Goal: Information Seeking & Learning: Find contact information

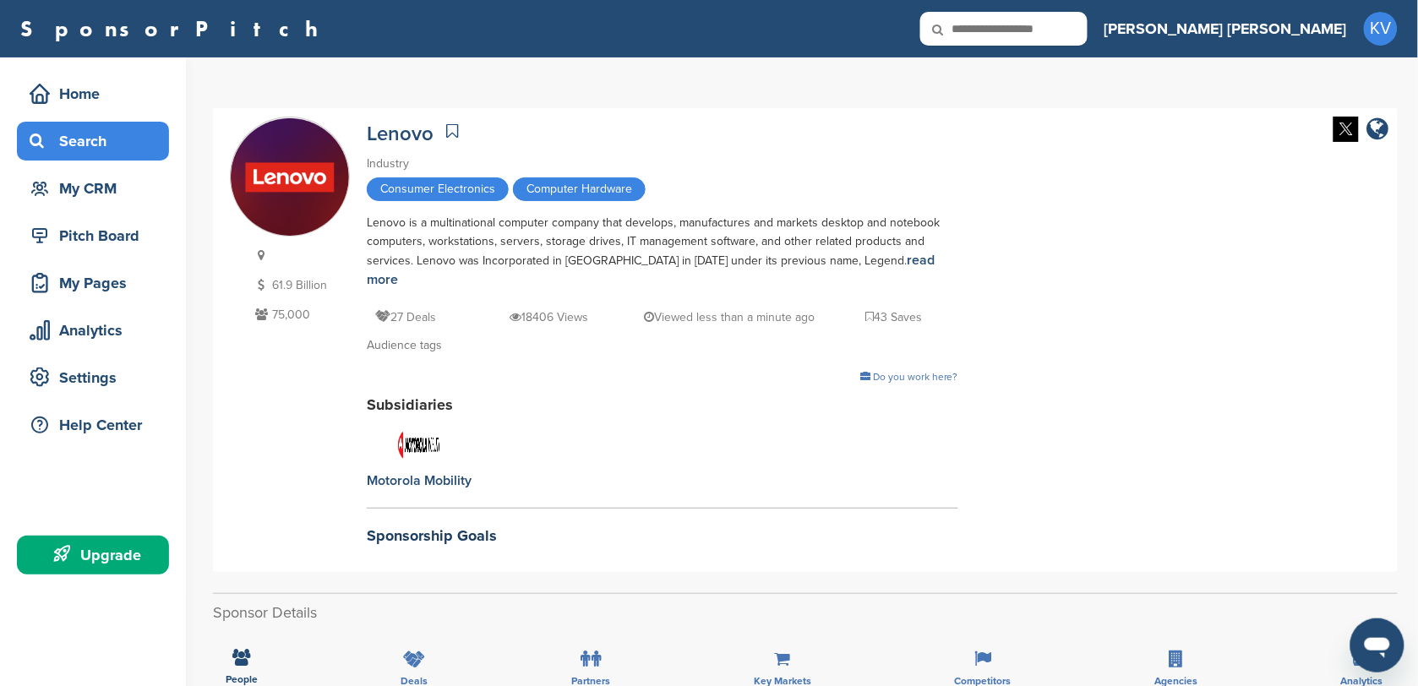
click at [77, 137] on div "Search" at bounding box center [97, 141] width 144 height 30
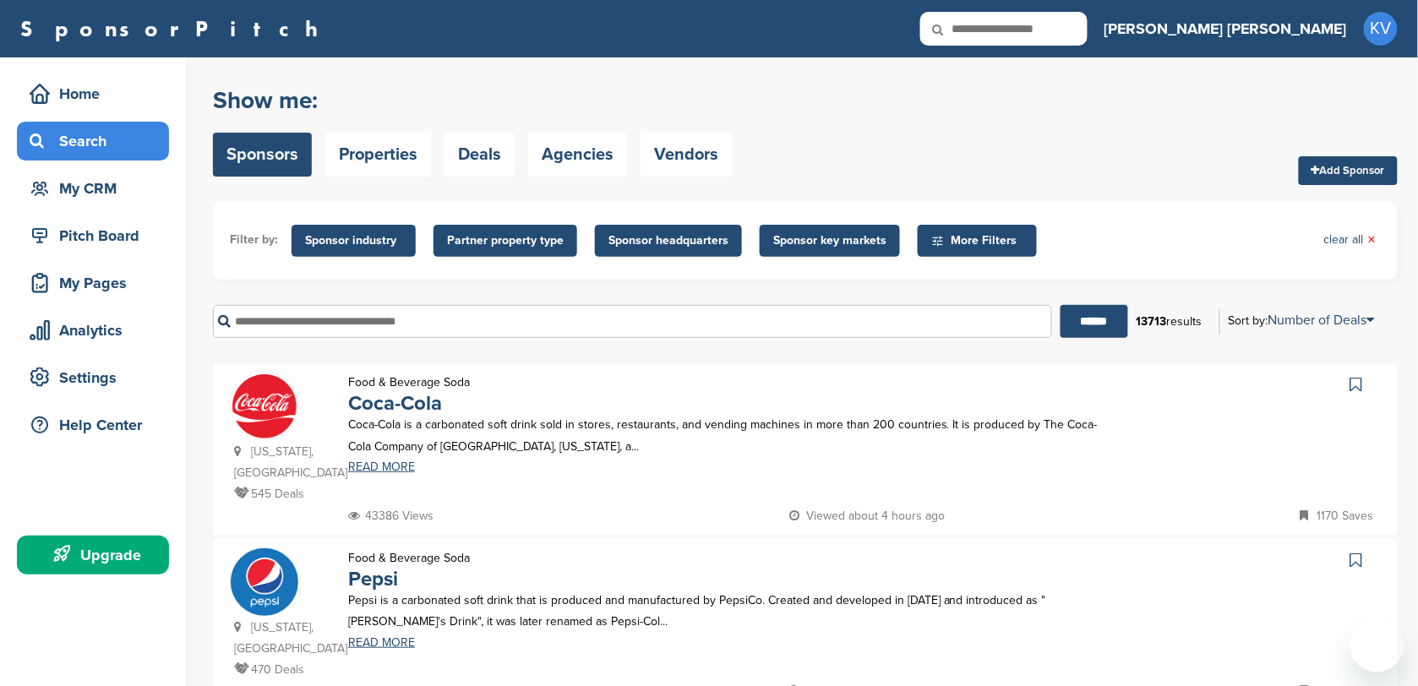
click at [302, 322] on input "text" at bounding box center [632, 321] width 839 height 33
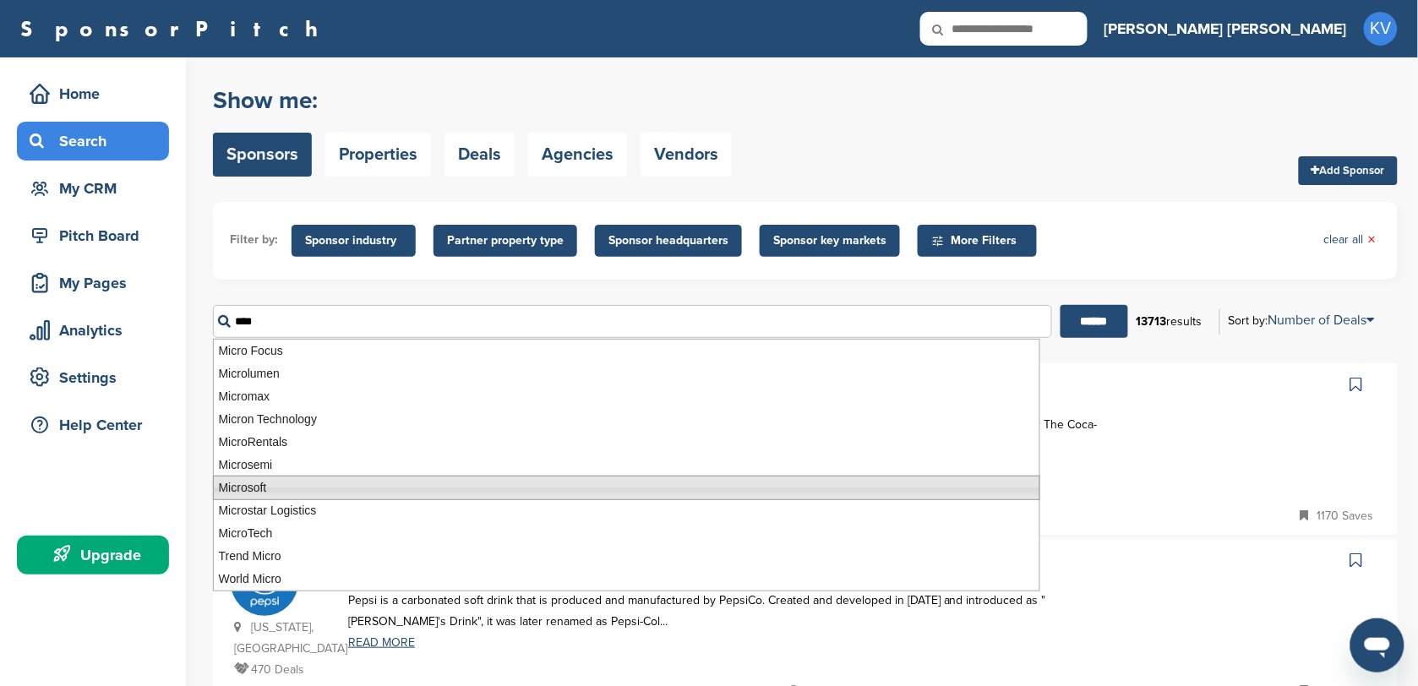
click at [304, 488] on li "Microsoft" at bounding box center [627, 488] width 828 height 25
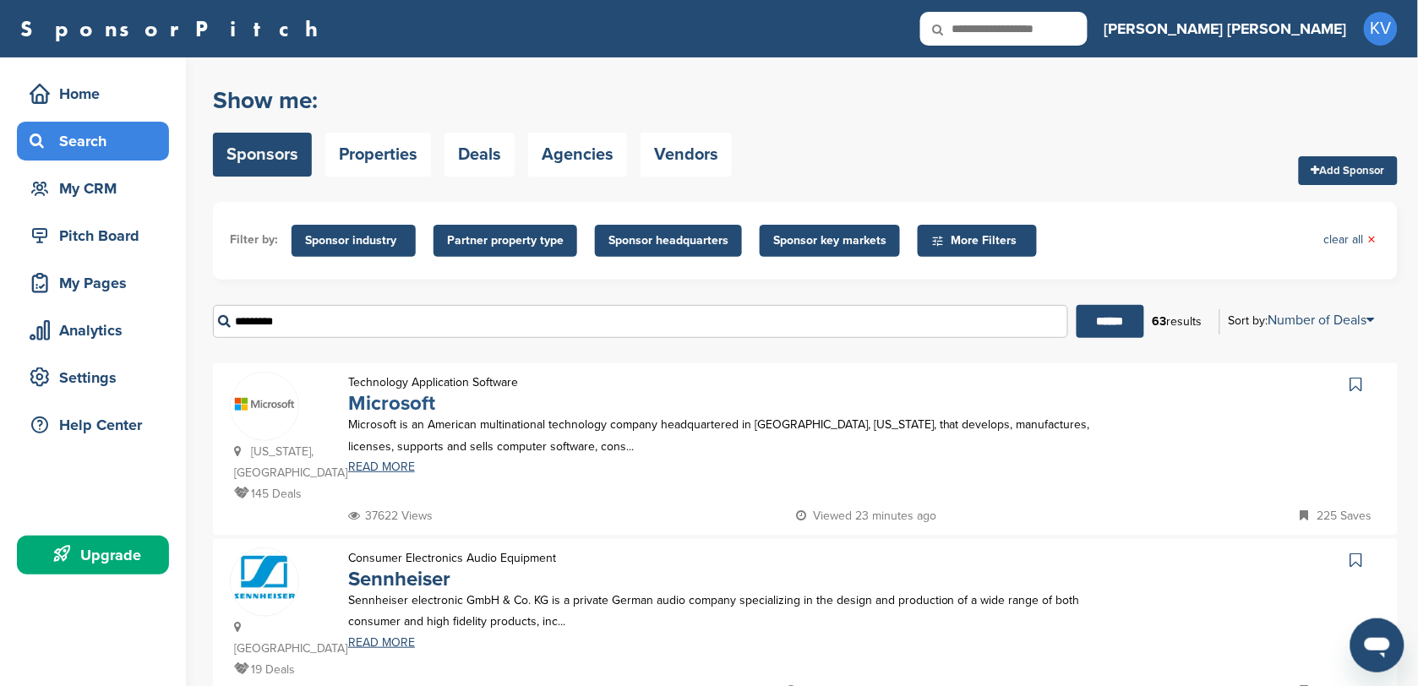
click at [395, 403] on link "Microsoft" at bounding box center [391, 403] width 87 height 25
click at [313, 324] on input "*********" at bounding box center [640, 321] width 855 height 33
type input "*"
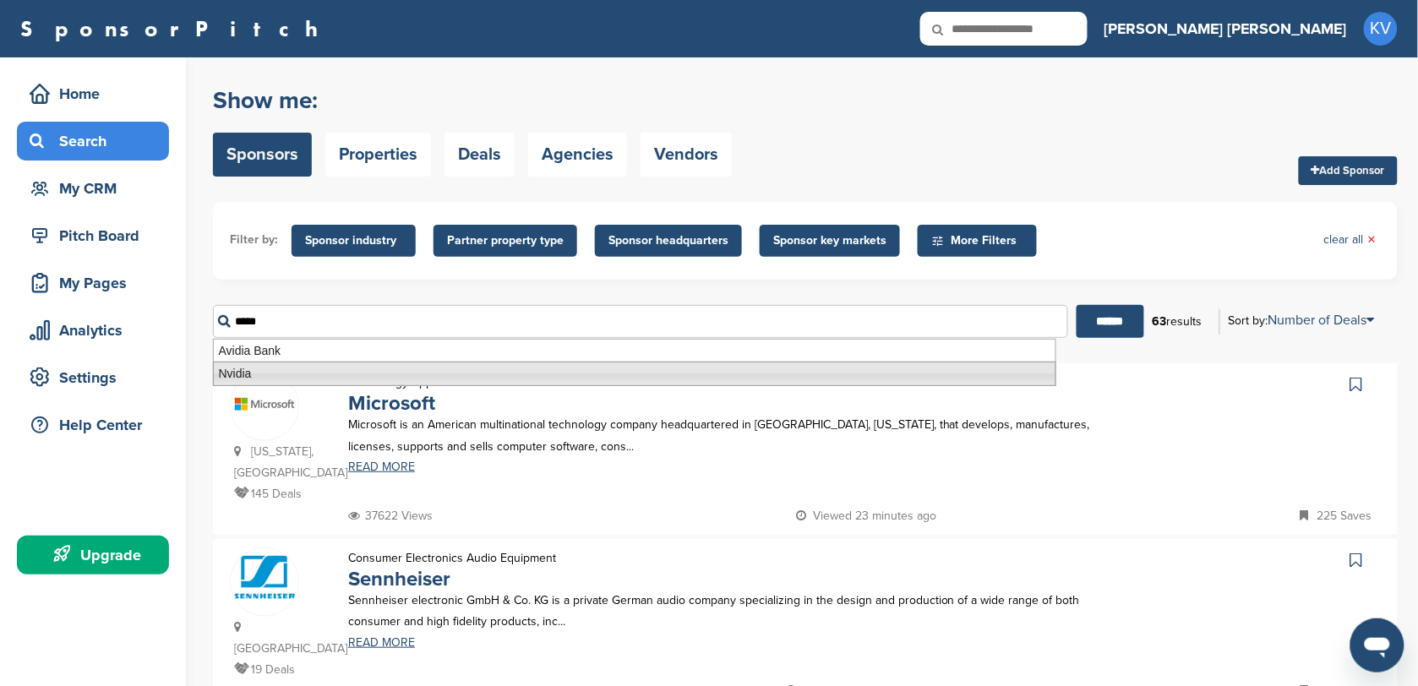
click at [277, 365] on li "Nvidia" at bounding box center [635, 374] width 844 height 25
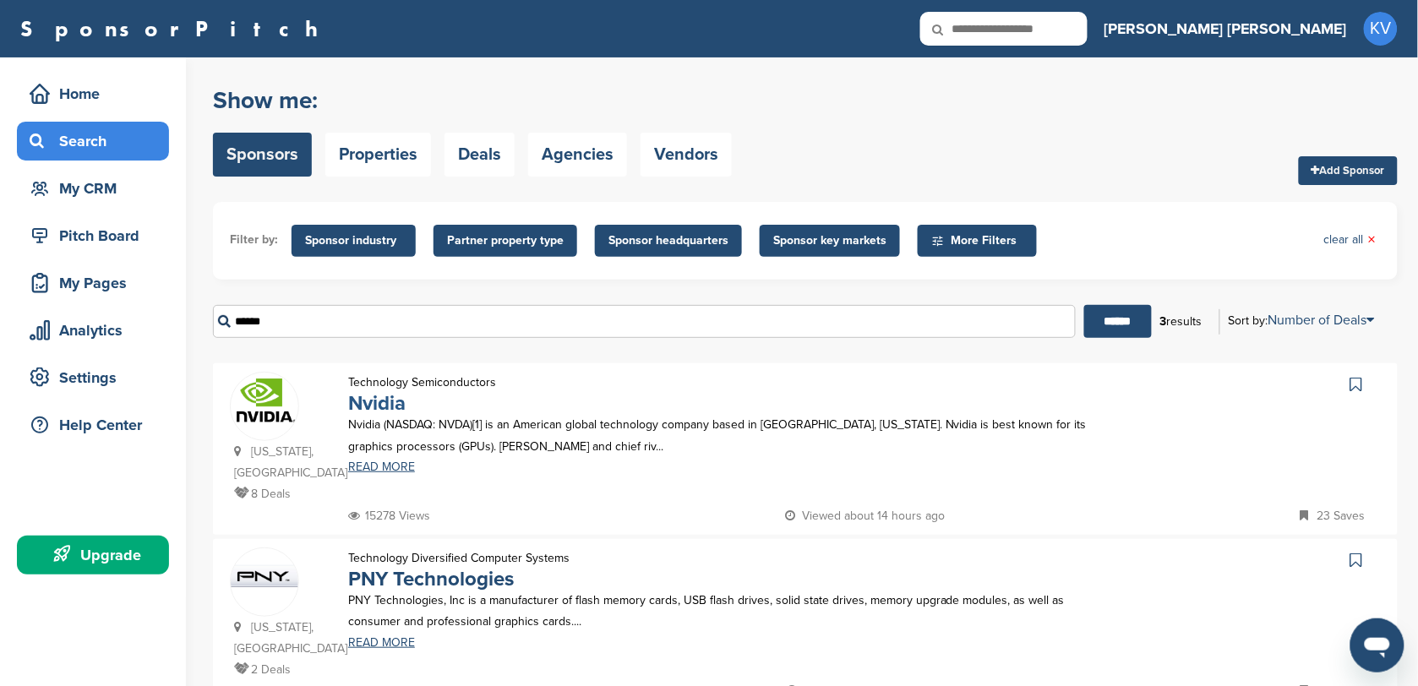
click at [387, 395] on link "Nvidia" at bounding box center [376, 403] width 57 height 25
click at [422, 305] on input "******" at bounding box center [644, 321] width 863 height 33
type input "*"
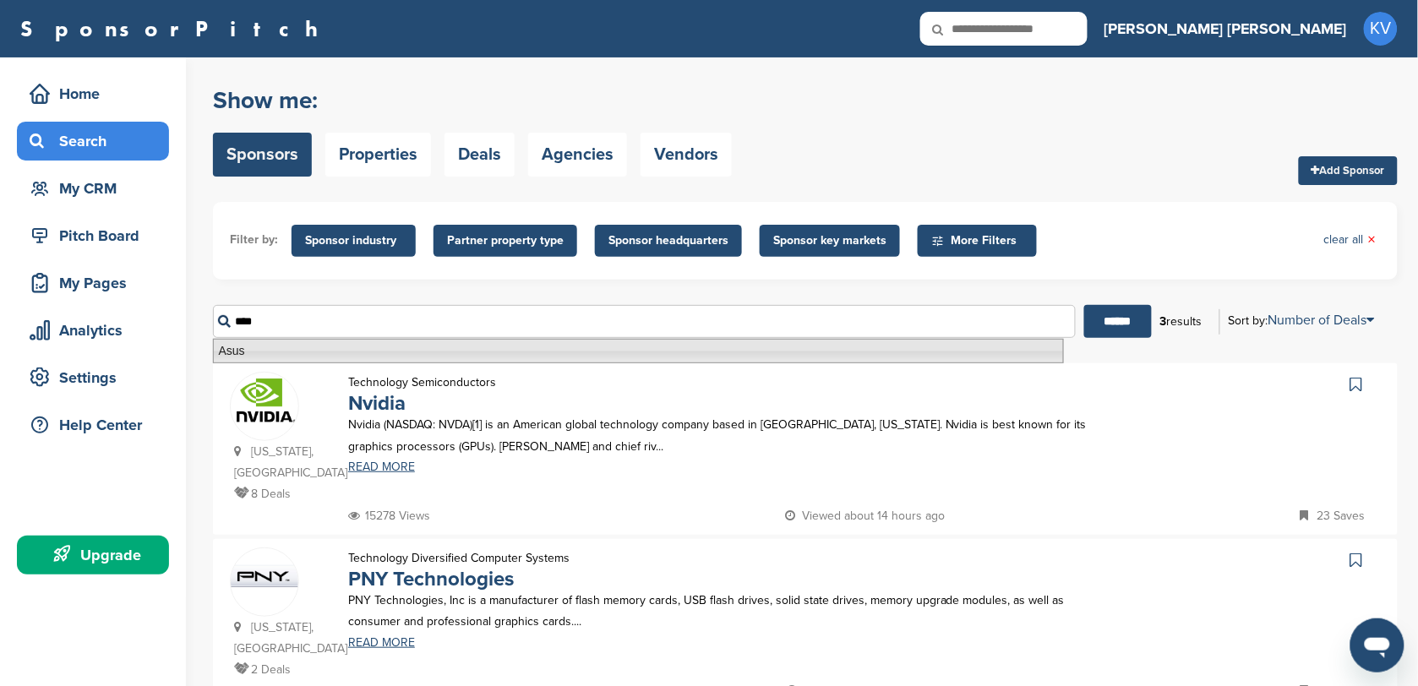
click at [415, 345] on li "Asus" at bounding box center [638, 351] width 851 height 25
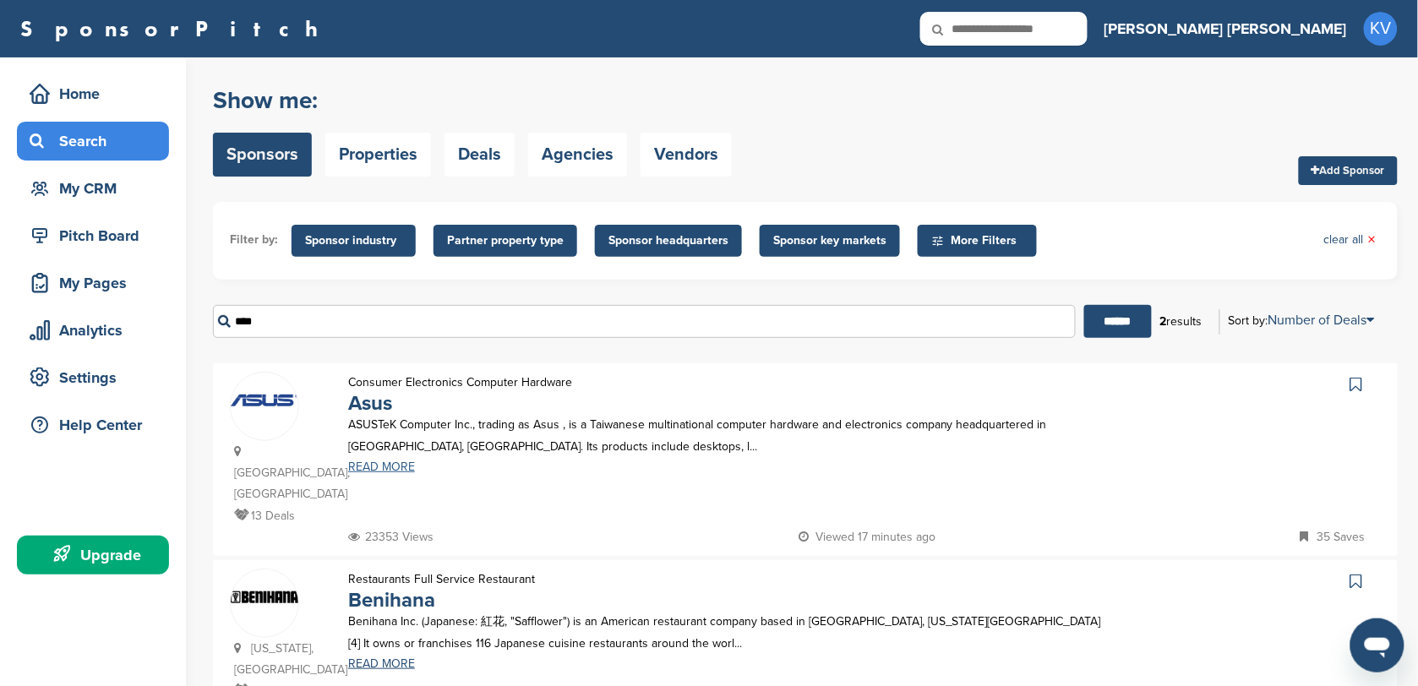
type input "****"
click at [380, 469] on link "READ MORE" at bounding box center [725, 467] width 754 height 12
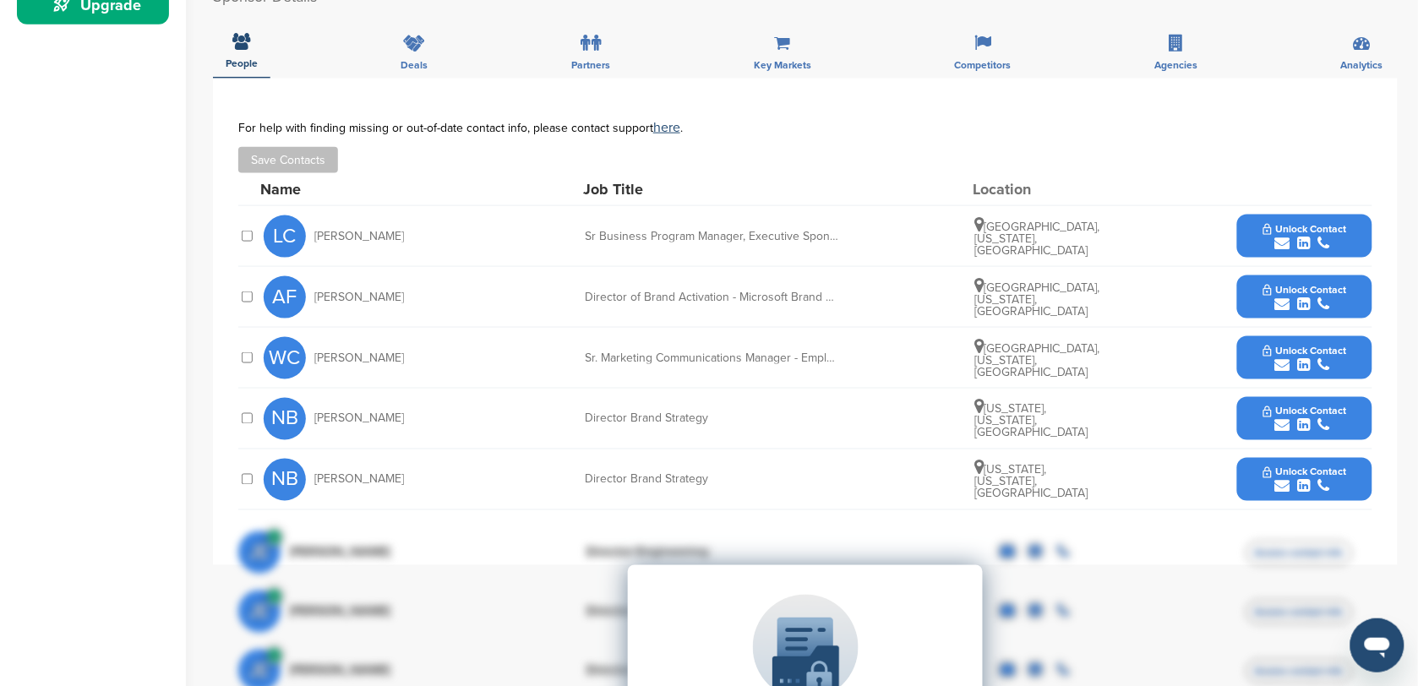
scroll to position [556, 0]
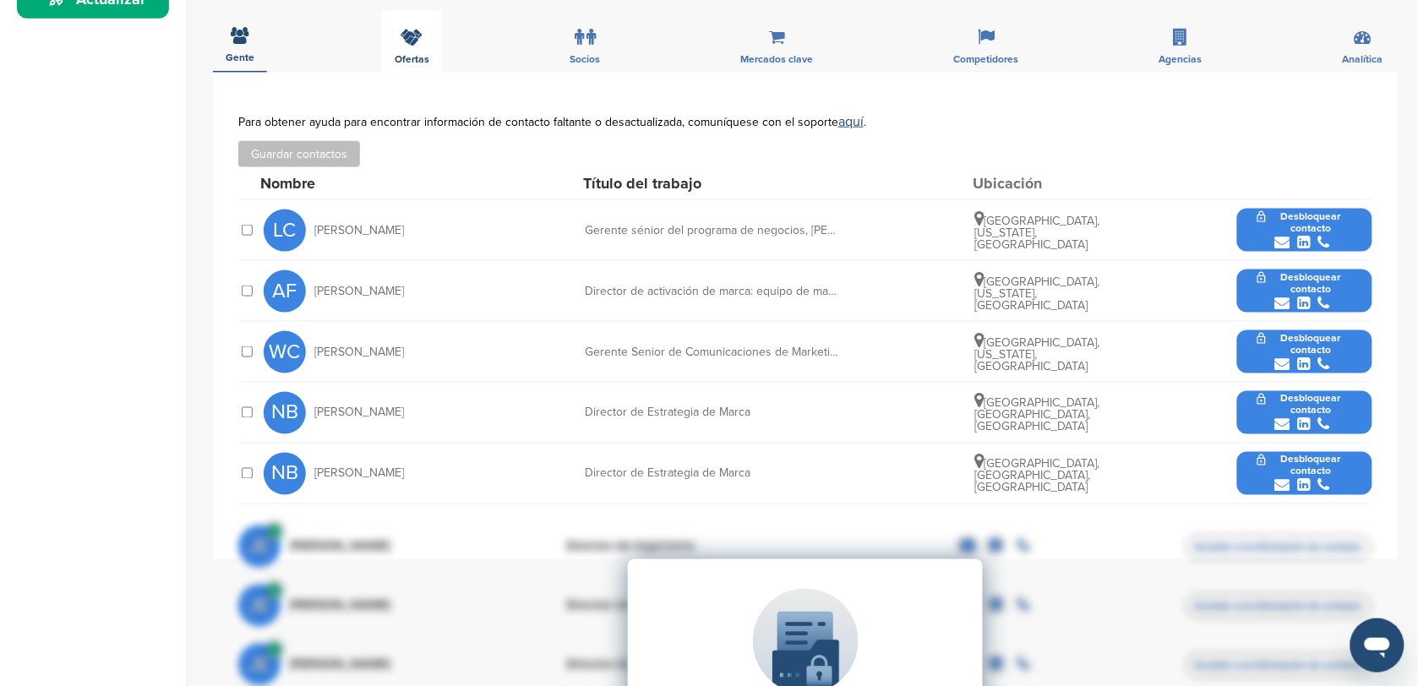
click at [254, 52] on span "Ofertas" at bounding box center [240, 57] width 29 height 10
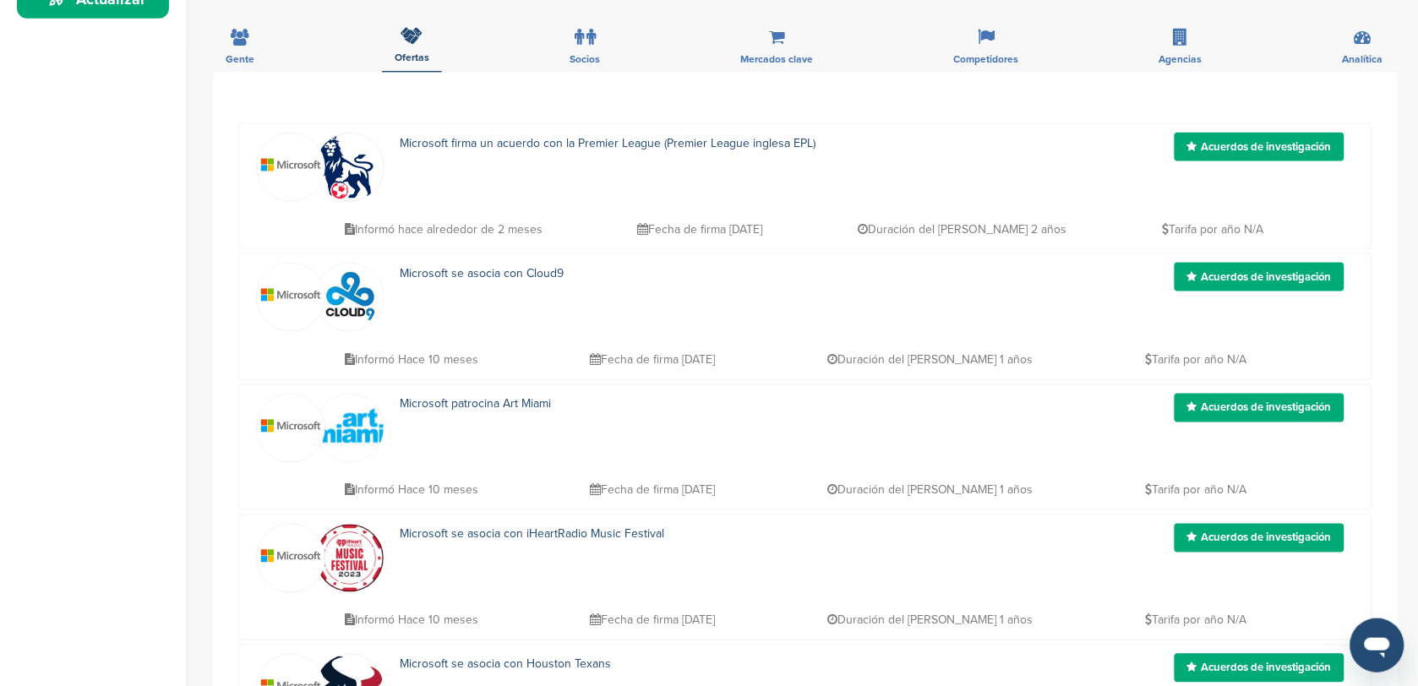
click at [1226, 231] on font "Tarifa por año N/A" at bounding box center [1216, 229] width 95 height 14
click at [254, 62] on span "Socios" at bounding box center [240, 59] width 29 height 10
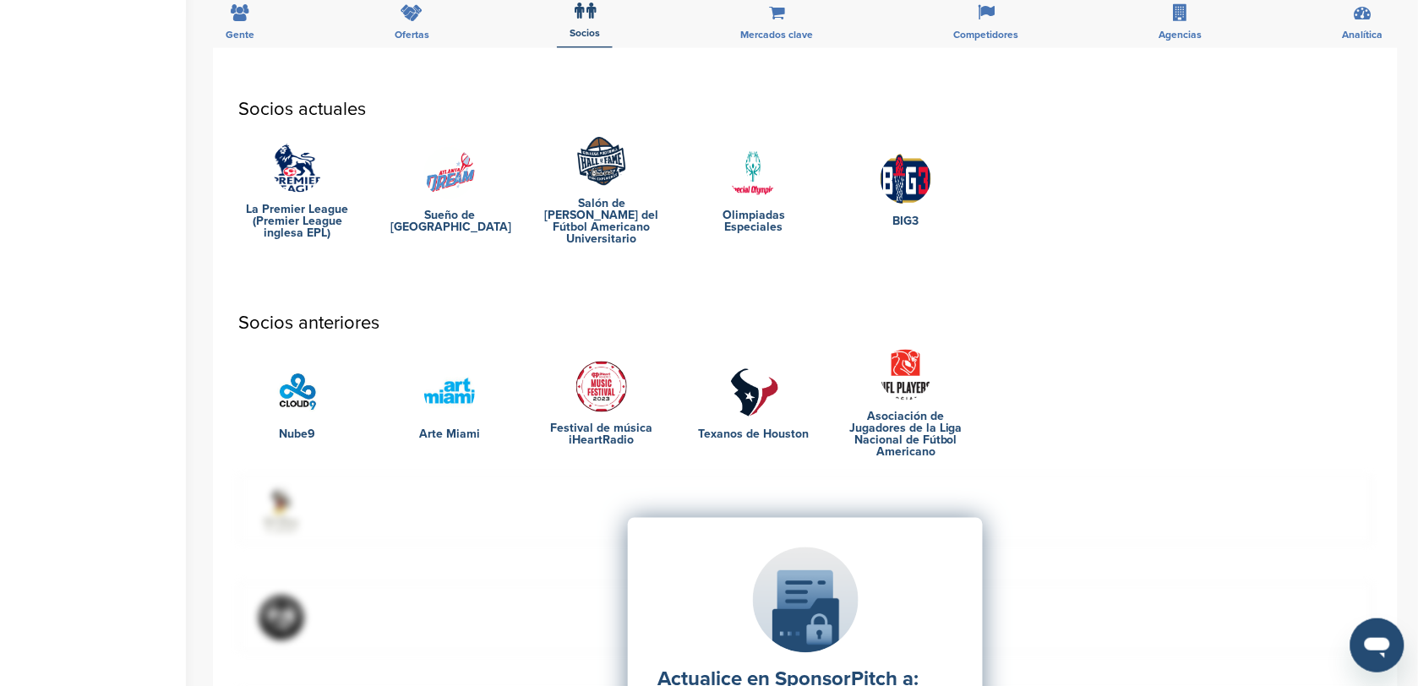
scroll to position [579, 0]
click at [804, 51] on div "Socios actuales La Premier League (Premier League inglesa EPL) Sueño de Atlanta…" at bounding box center [805, 544] width 1185 height 989
click at [254, 34] on span "Mercados clave" at bounding box center [240, 36] width 29 height 10
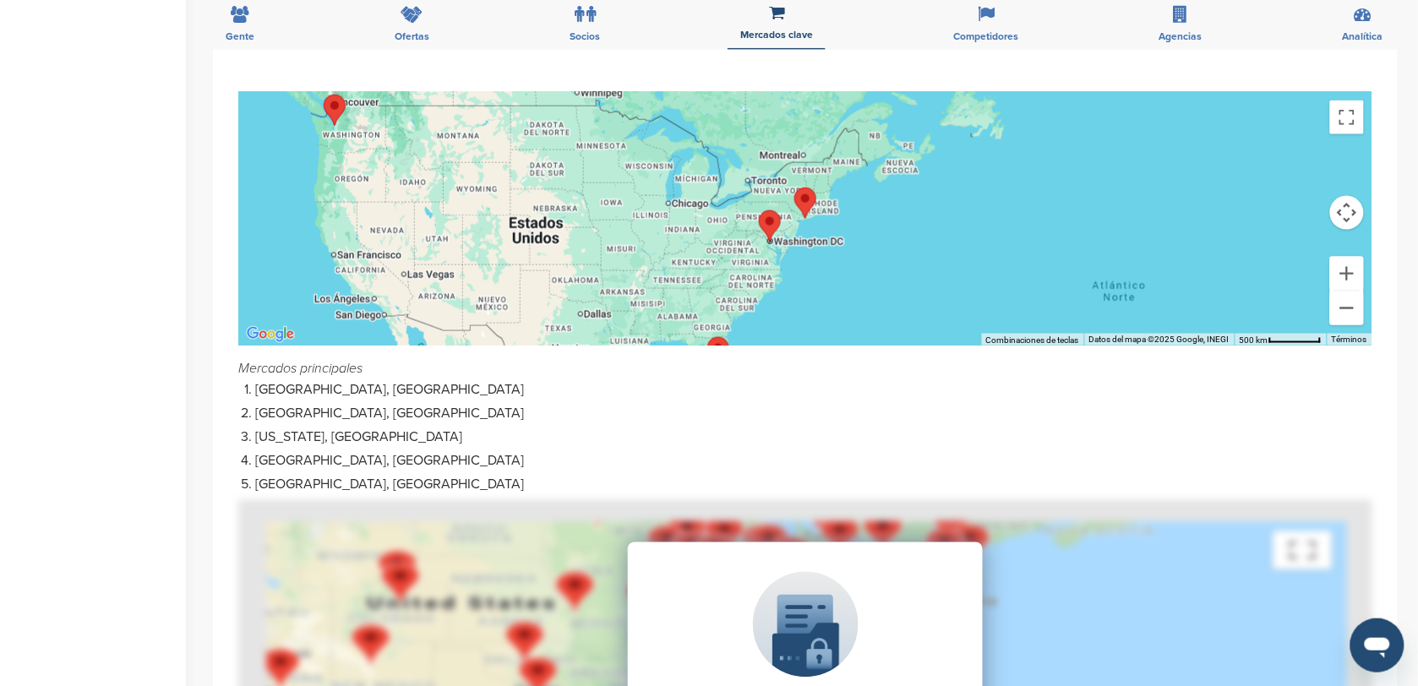
click at [722, 171] on div at bounding box center [805, 218] width 1134 height 253
click at [700, 267] on div at bounding box center [805, 218] width 1134 height 253
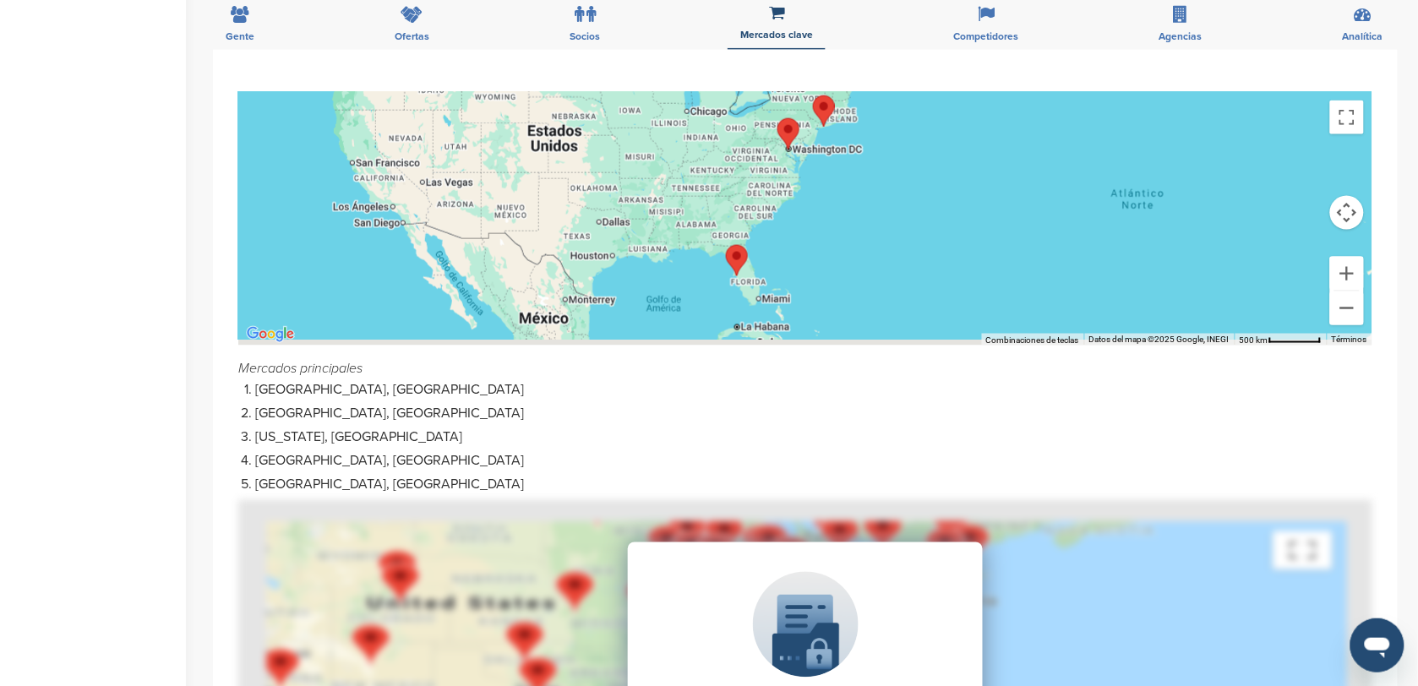
drag, startPoint x: 700, startPoint y: 267, endPoint x: 719, endPoint y: 167, distance: 101.6
click at [719, 166] on div at bounding box center [805, 218] width 1134 height 253
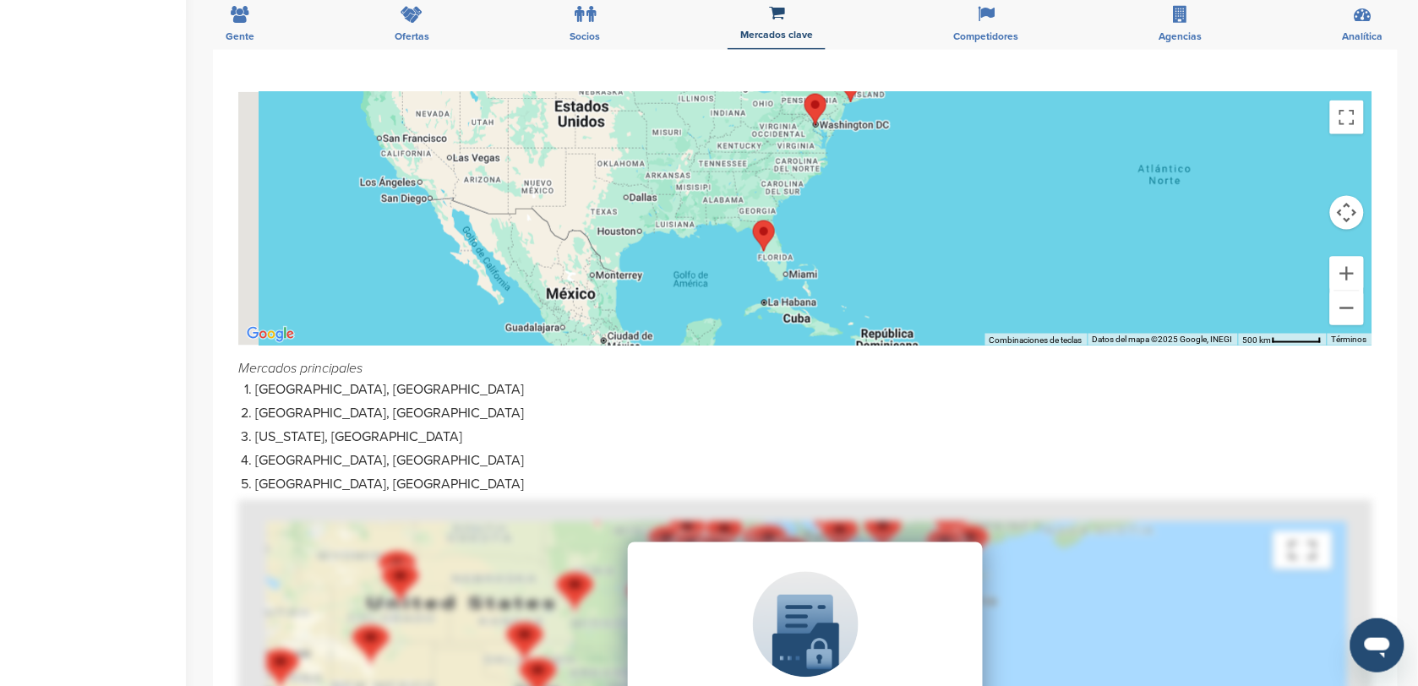
drag, startPoint x: 666, startPoint y: 286, endPoint x: 725, endPoint y: 256, distance: 66.1
click at [721, 259] on div at bounding box center [805, 218] width 1134 height 253
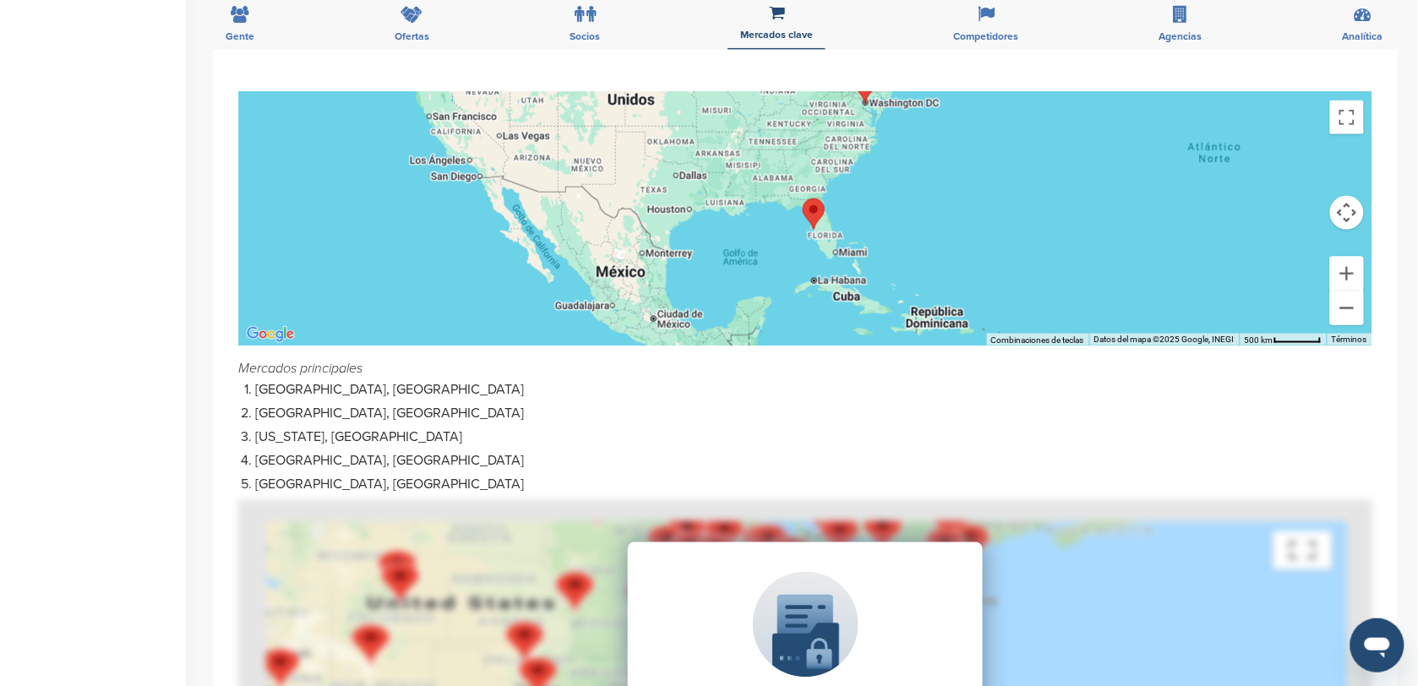
click at [738, 162] on div at bounding box center [805, 218] width 1134 height 253
drag, startPoint x: 613, startPoint y: 289, endPoint x: 632, endPoint y: 249, distance: 43.8
click at [632, 249] on div at bounding box center [805, 218] width 1134 height 253
click at [254, 32] on span "Competidores" at bounding box center [240, 36] width 29 height 10
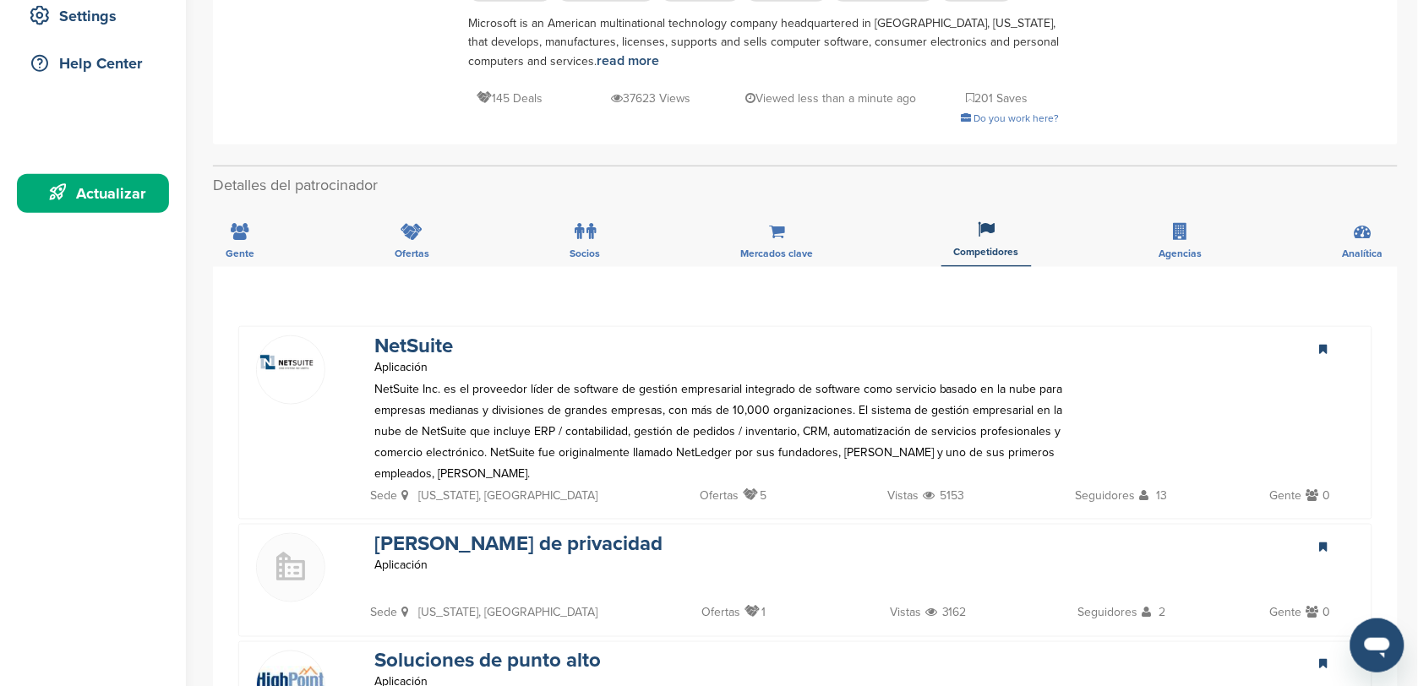
scroll to position [131, 0]
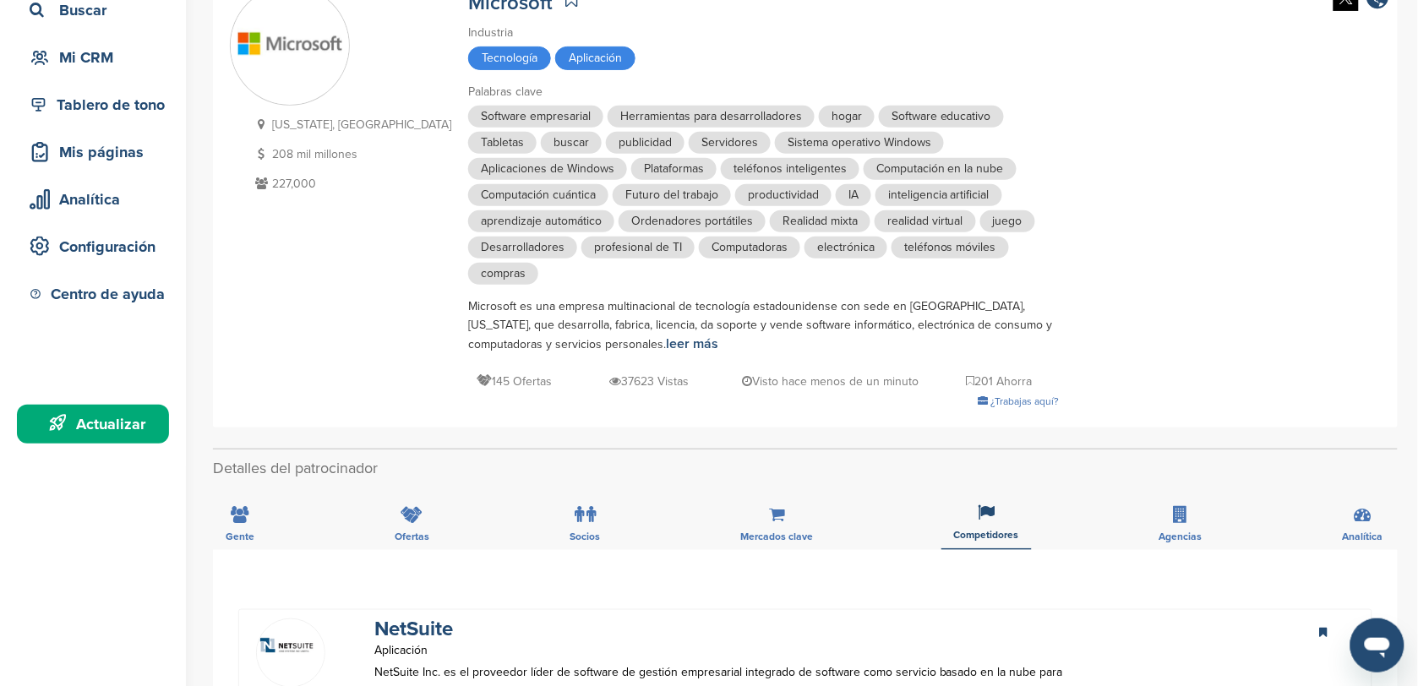
click at [1196, 226] on div "Washington, Estados Unidos 208 mil millones 227,000 Microsoft Industria Tecnolo…" at bounding box center [805, 202] width 1151 height 433
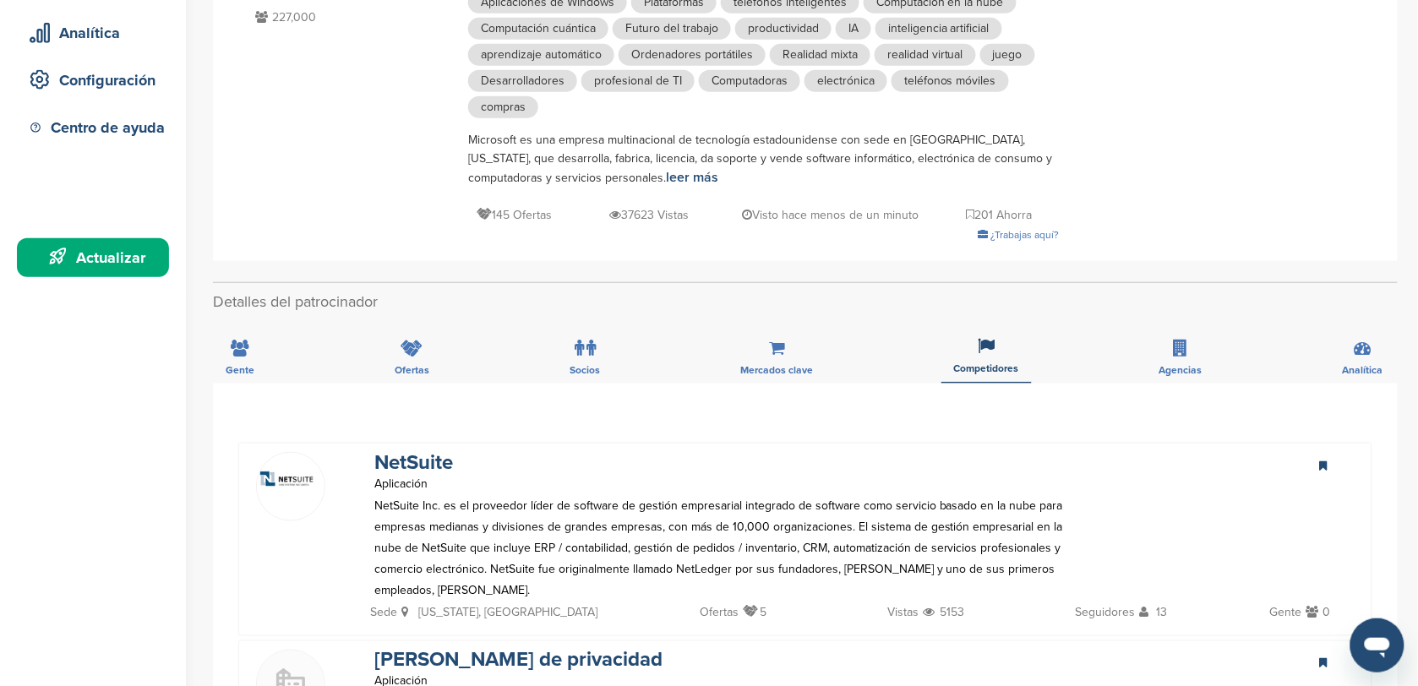
scroll to position [298, 0]
click at [254, 364] on span "Agencias" at bounding box center [240, 369] width 29 height 10
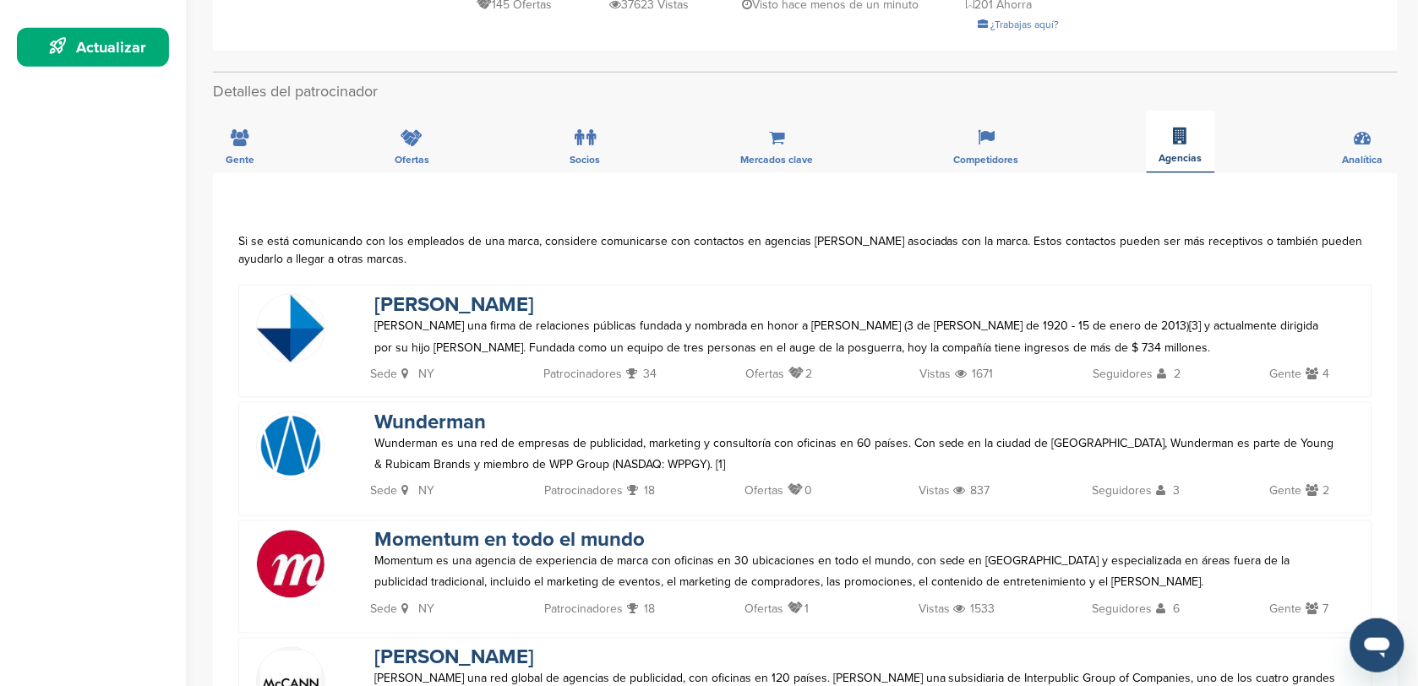
scroll to position [500, 0]
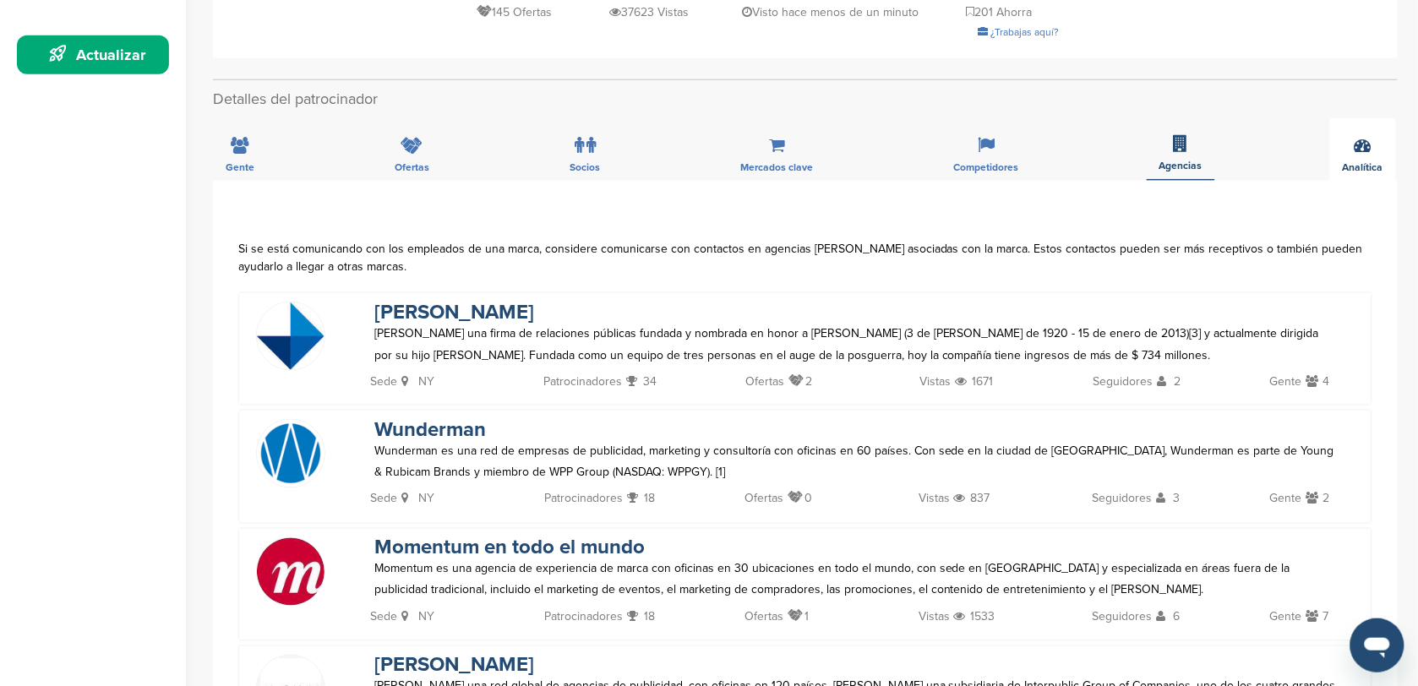
click at [254, 170] on span "Analítica" at bounding box center [240, 167] width 29 height 10
click at [1346, 161] on span "Analítica" at bounding box center [1363, 166] width 41 height 10
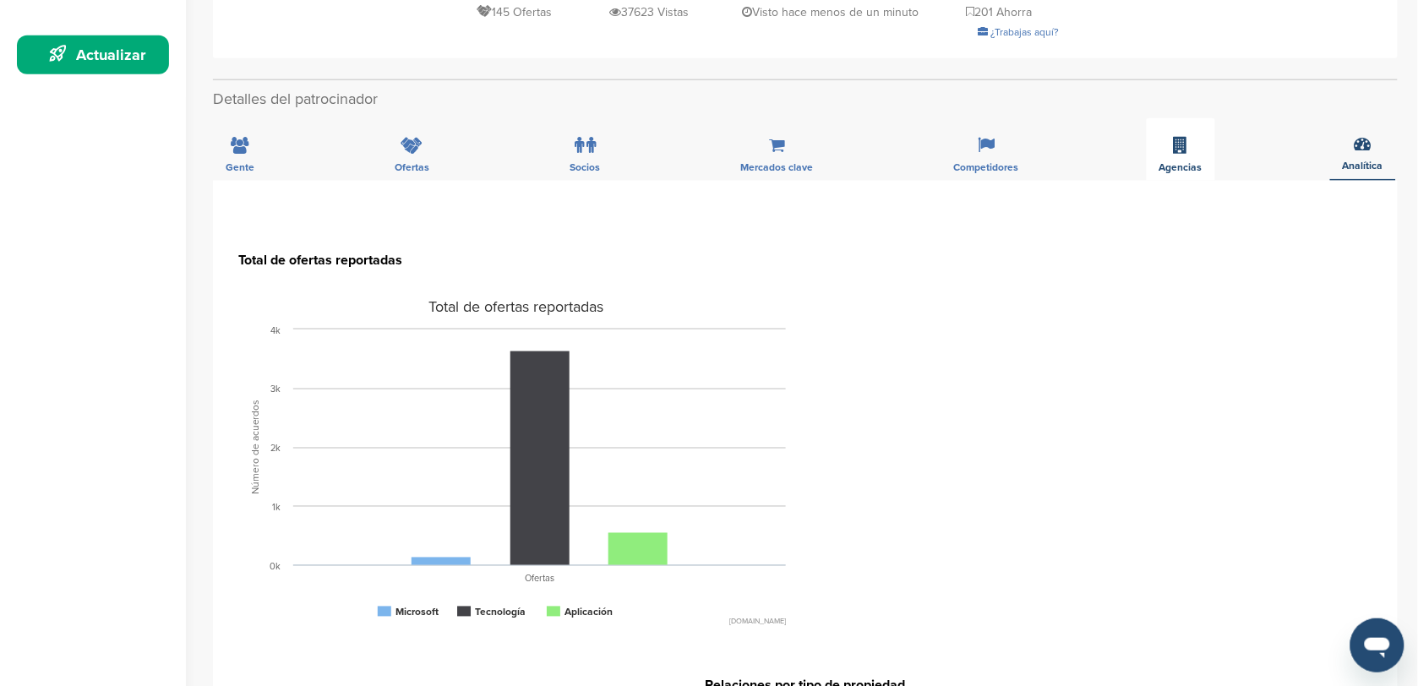
click at [1206, 144] on div "Agencias" at bounding box center [1181, 149] width 68 height 63
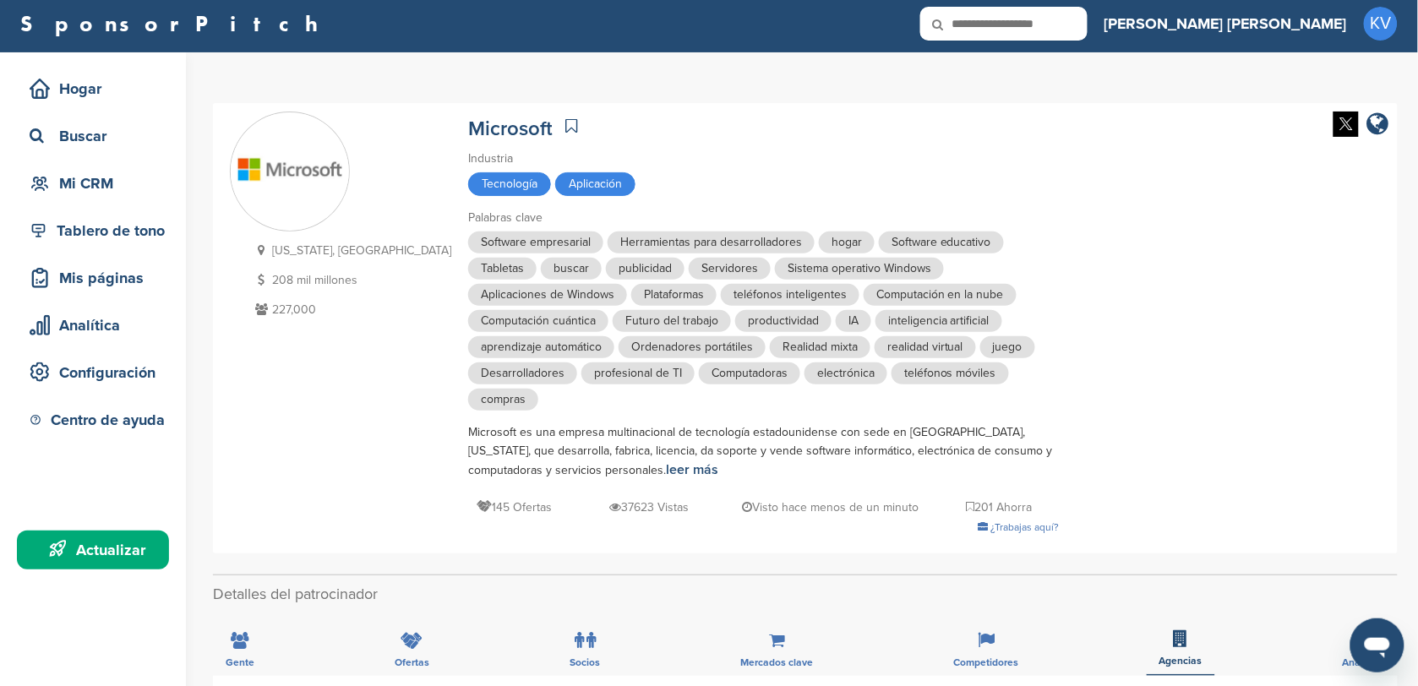
scroll to position [0, 0]
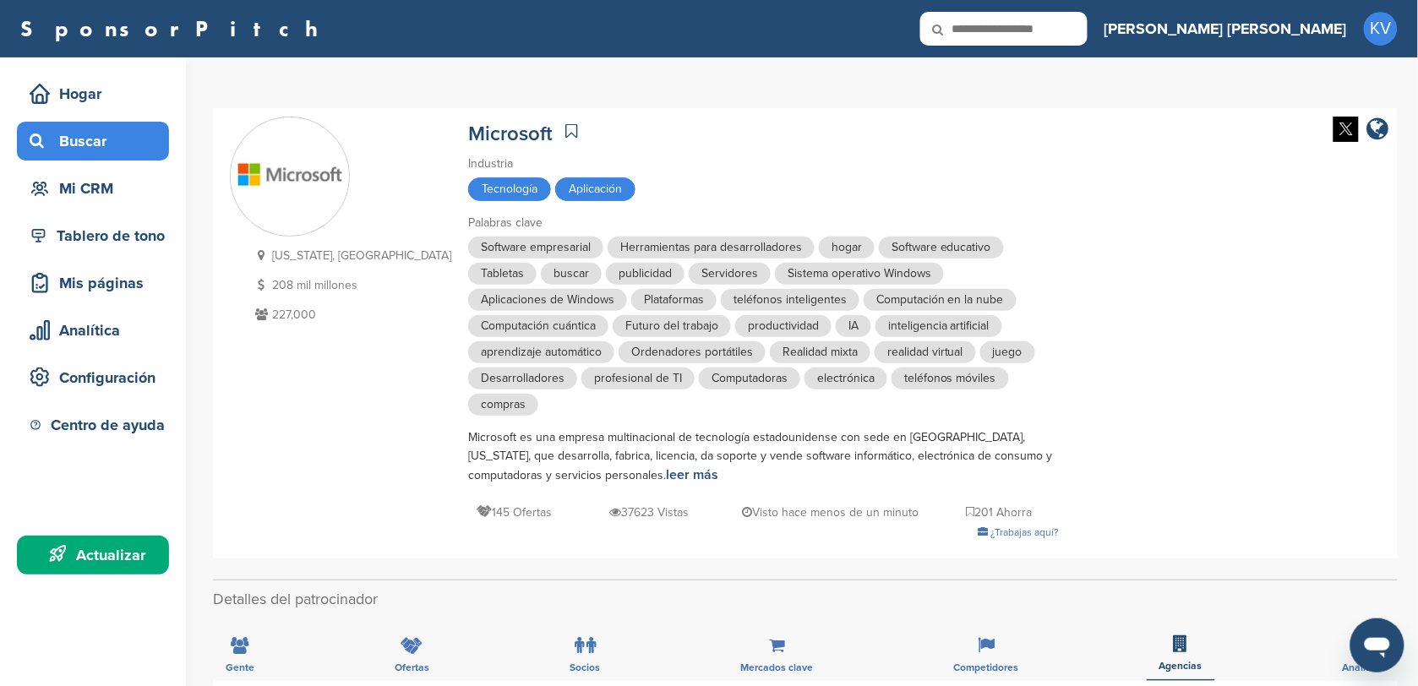
click at [112, 148] on div "Buscar" at bounding box center [97, 141] width 144 height 30
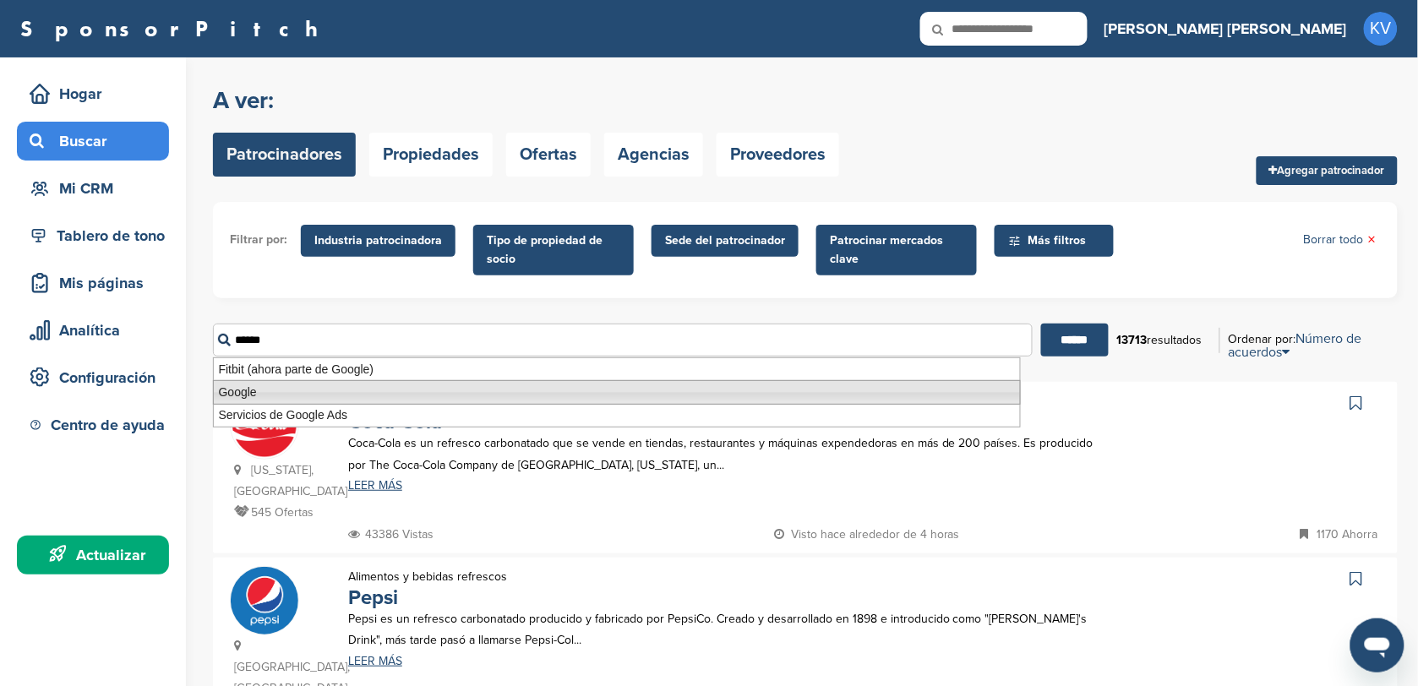
click at [332, 394] on li "Google" at bounding box center [617, 392] width 809 height 25
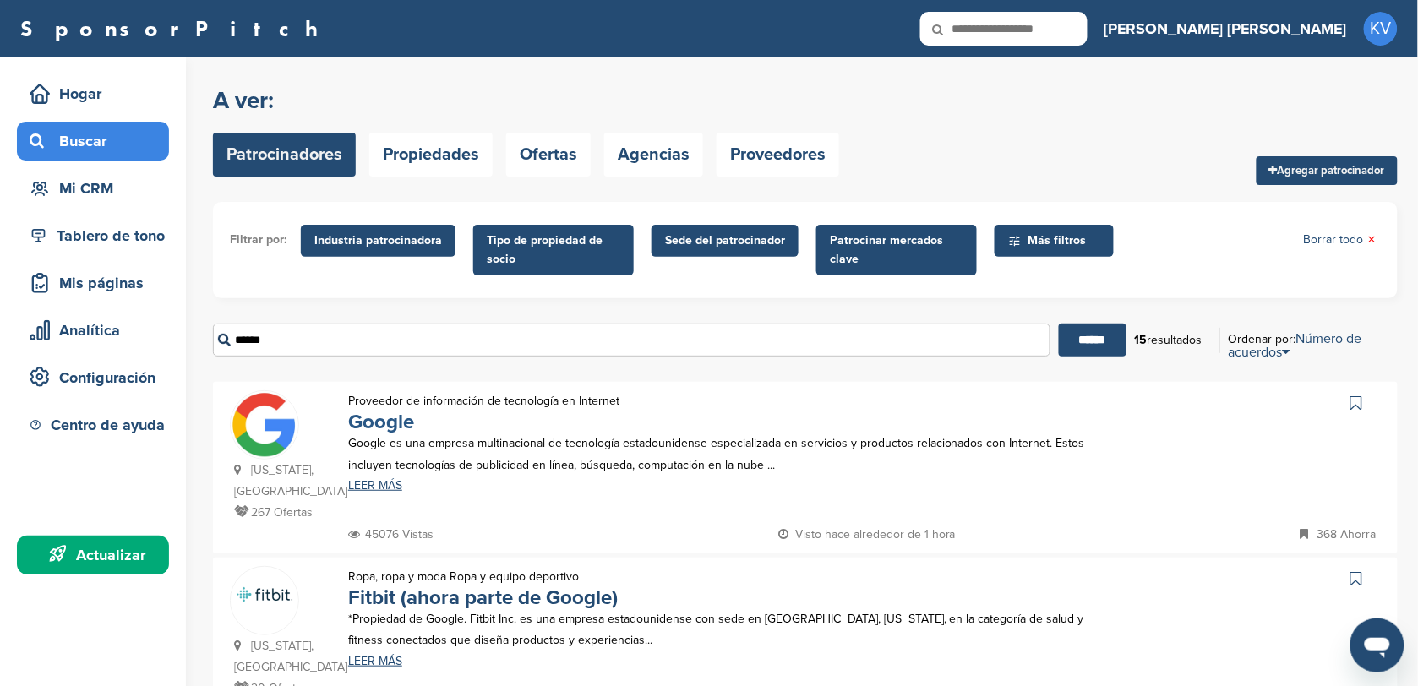
type input "******"
click at [366, 414] on link "Google" at bounding box center [381, 422] width 66 height 25
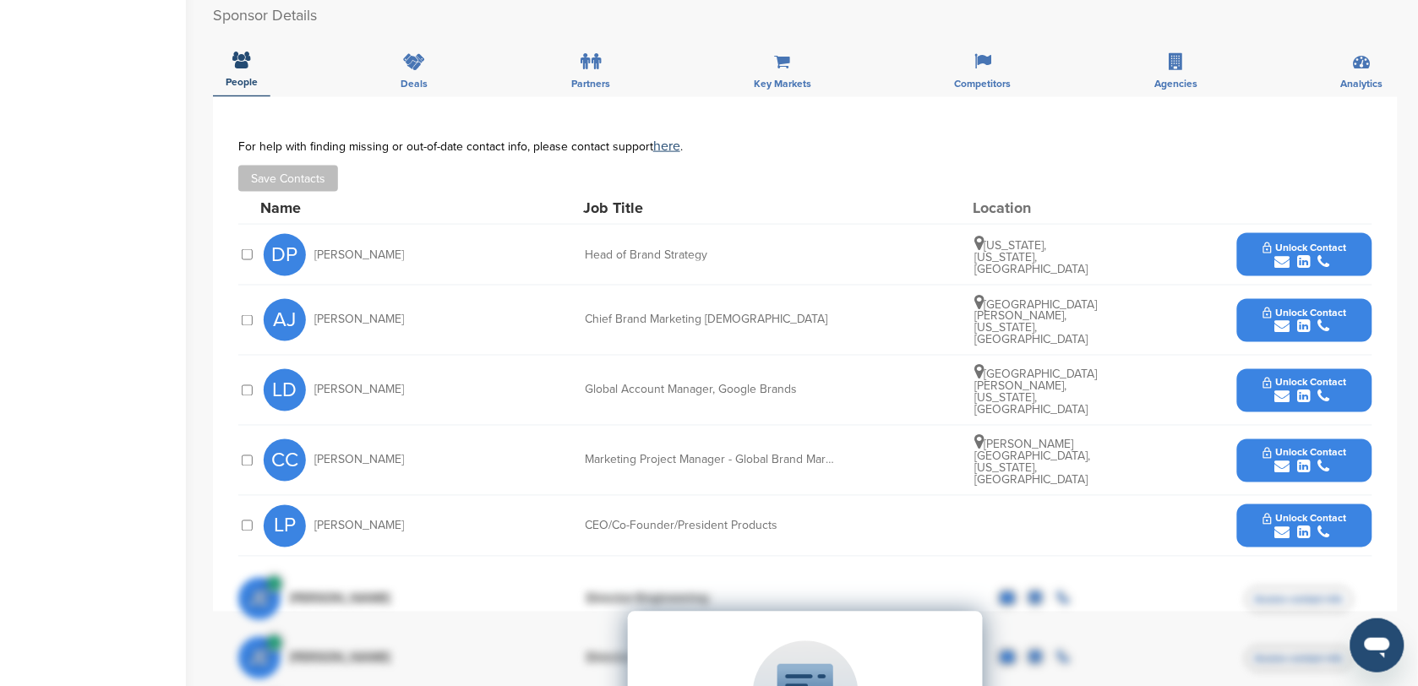
scroll to position [673, 0]
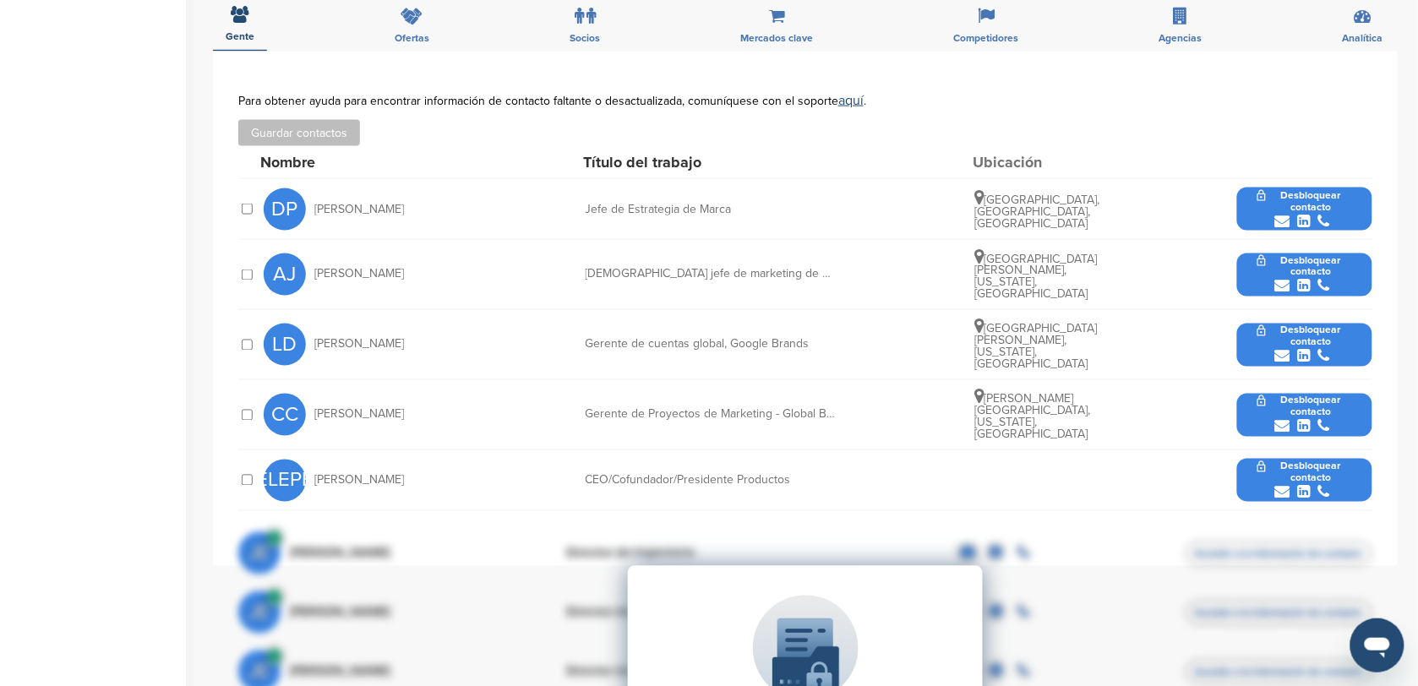
click at [1299, 395] on span "Desbloquear contacto" at bounding box center [1304, 401] width 95 height 12
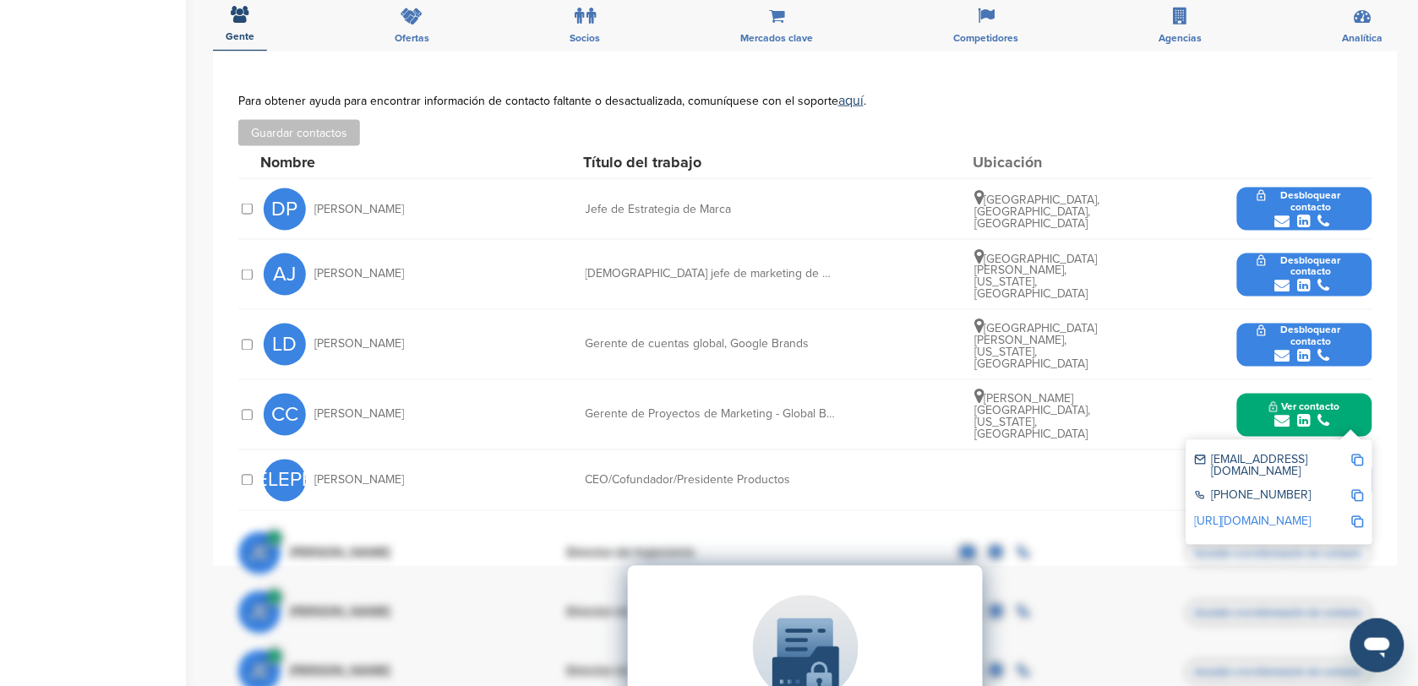
click at [1359, 455] on img at bounding box center [1358, 461] width 12 height 12
click at [1286, 515] on link "[URL][DOMAIN_NAME]" at bounding box center [1253, 522] width 117 height 14
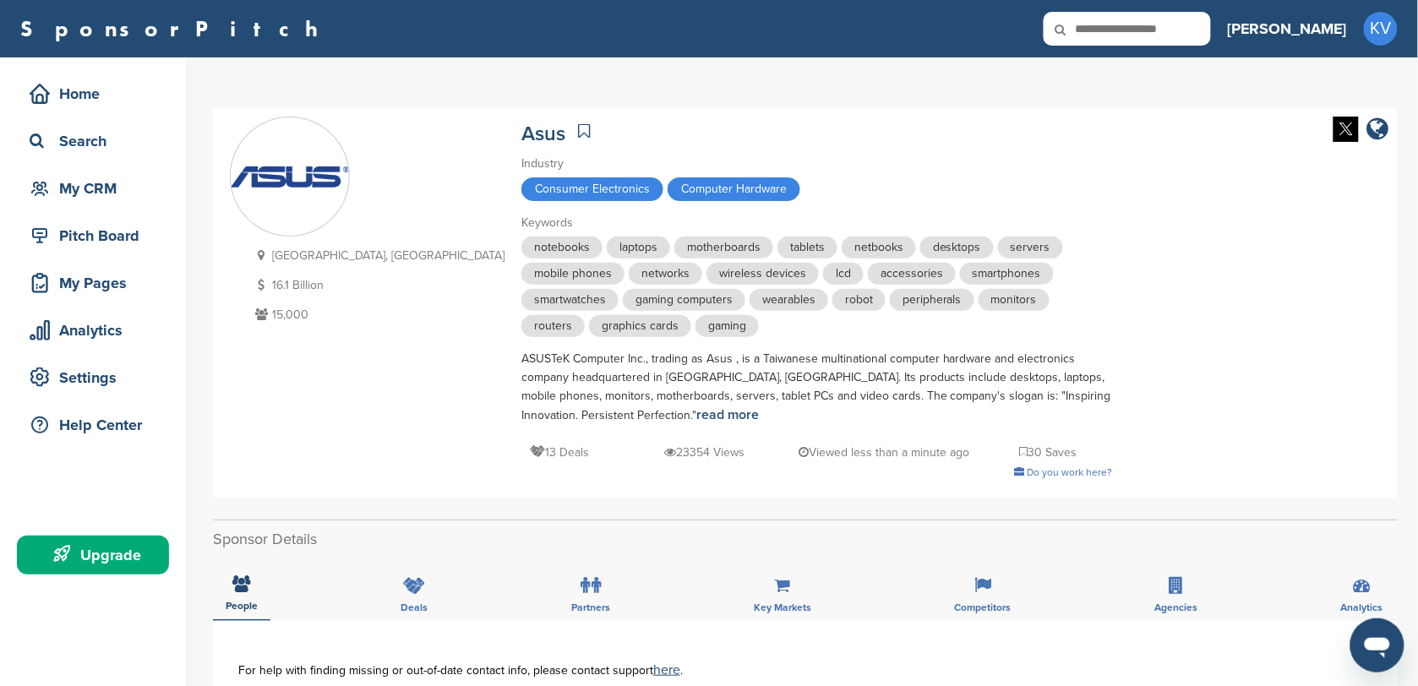
click at [1176, 357] on div "[GEOGRAPHIC_DATA], [GEOGRAPHIC_DATA] 16.1 Billion 15,000 Asus Industry Consumer…" at bounding box center [805, 303] width 1151 height 373
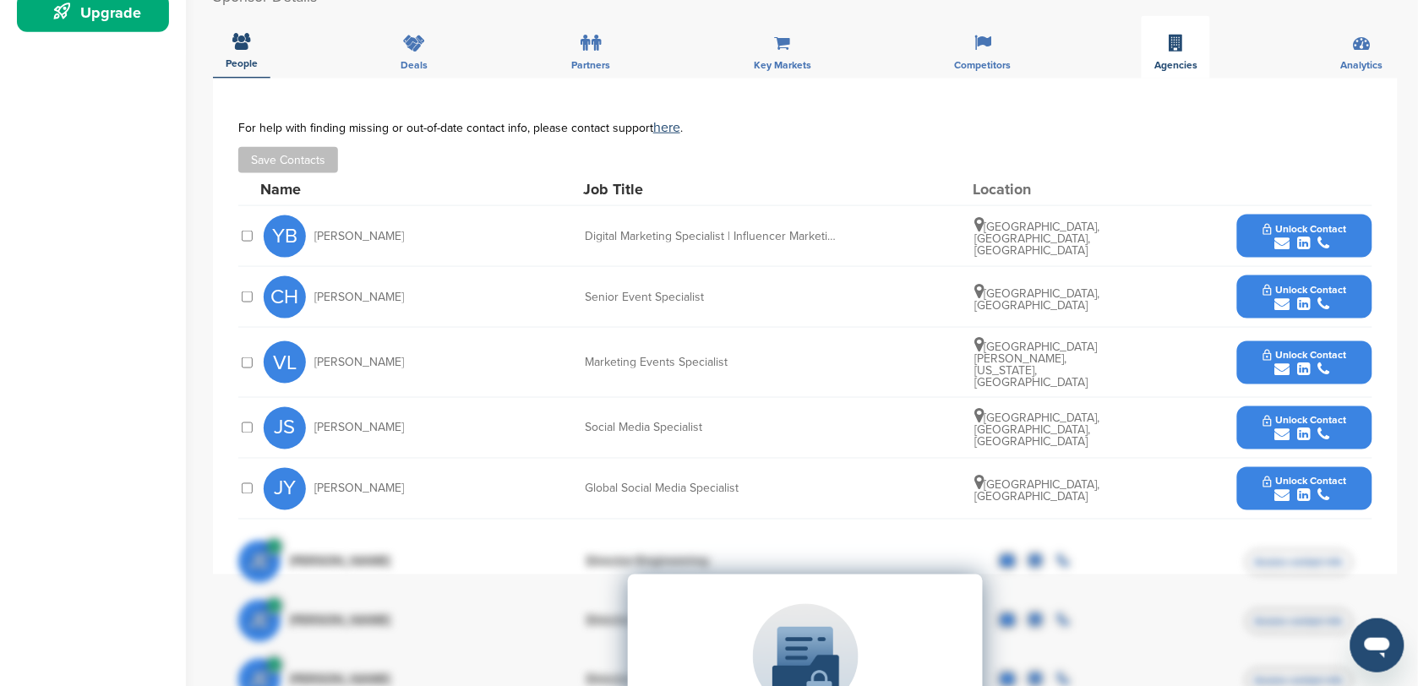
scroll to position [537, 0]
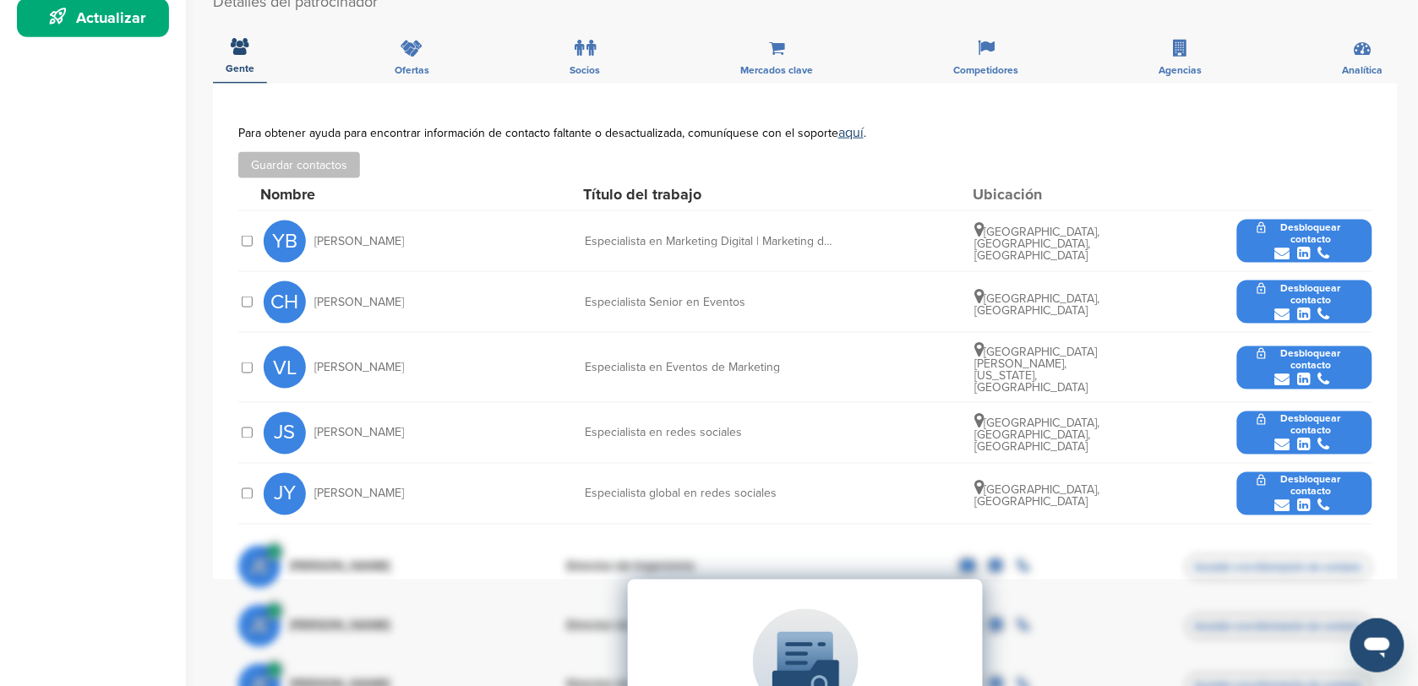
click at [1283, 249] on icon "submit" at bounding box center [1282, 253] width 15 height 15
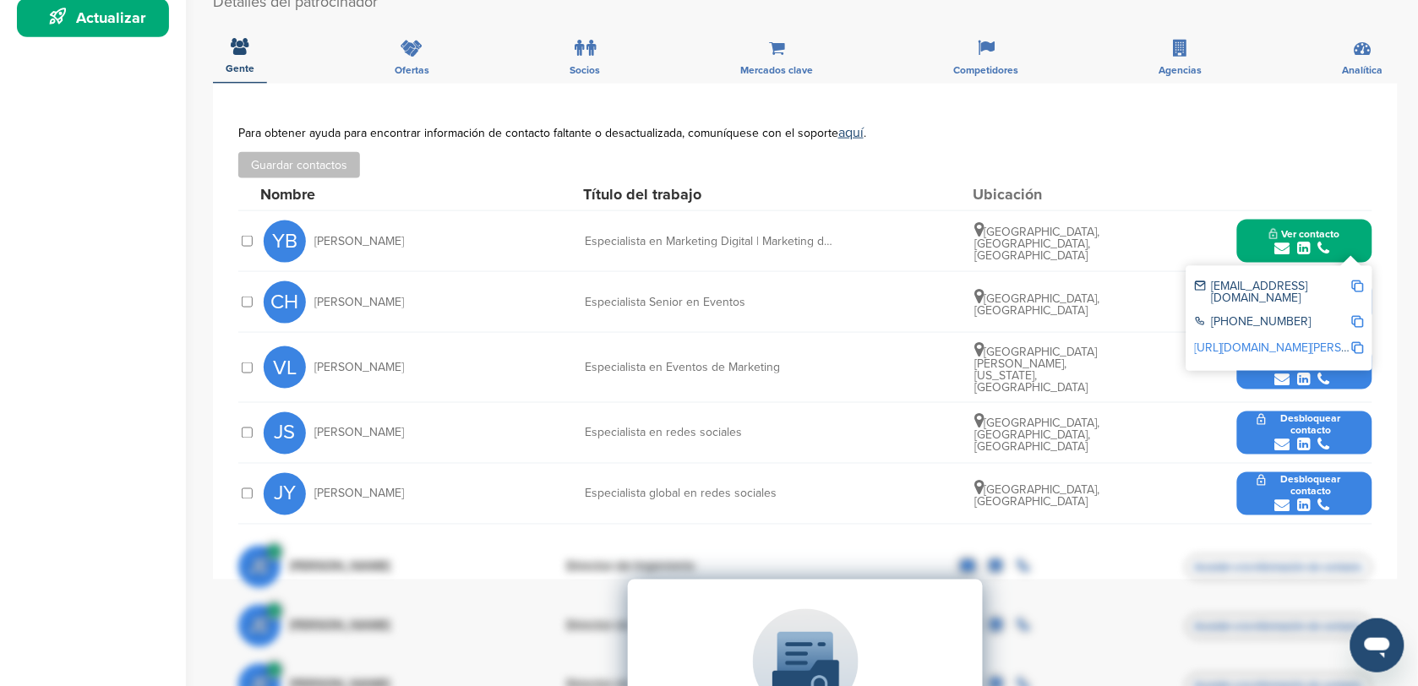
click at [1327, 341] on link "[URL][DOMAIN_NAME][PERSON_NAME]" at bounding box center [1298, 348] width 206 height 14
click at [1354, 287] on img at bounding box center [1358, 287] width 12 height 12
